Goal: Task Accomplishment & Management: Manage account settings

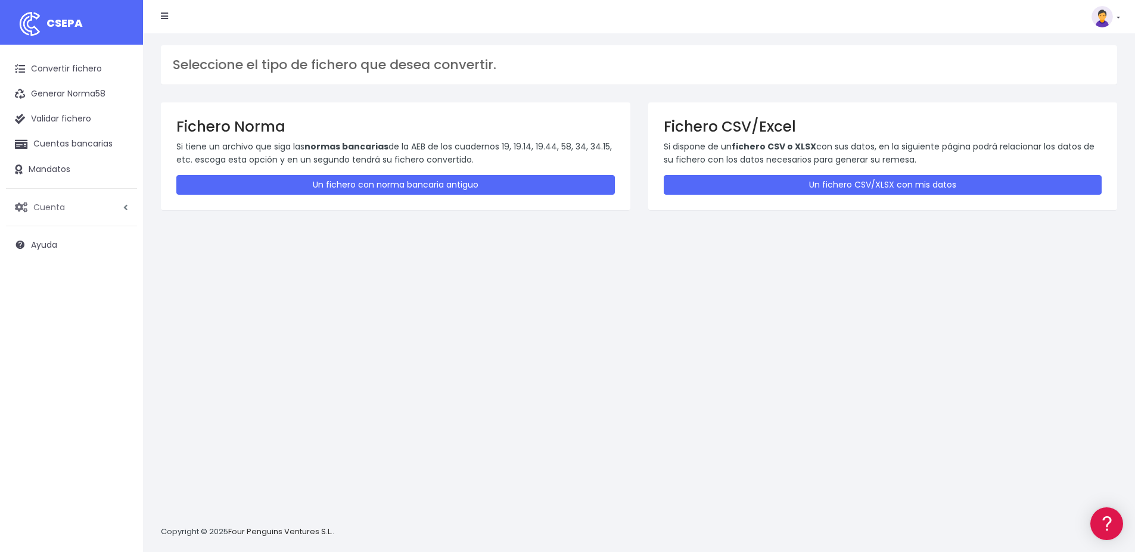
click at [57, 208] on span "Cuenta" at bounding box center [49, 207] width 32 height 12
click at [44, 237] on link "Perfiles" at bounding box center [78, 236] width 118 height 21
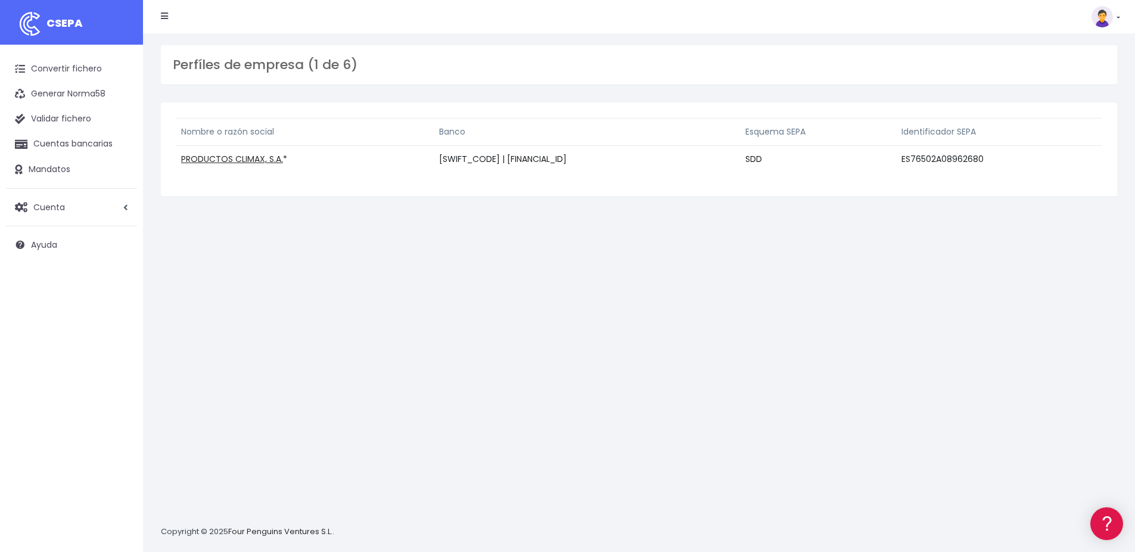
click at [1116, 17] on link at bounding box center [1105, 16] width 29 height 21
click at [234, 309] on div "Perfíles de empresa (1 de 6) Nombre o razón social Banco Esquema SEPA Identific…" at bounding box center [639, 292] width 992 height 519
click at [46, 203] on span "Cuenta" at bounding box center [49, 207] width 32 height 12
click at [50, 237] on link "Perfiles" at bounding box center [78, 236] width 118 height 21
